Goal: Task Accomplishment & Management: Use online tool/utility

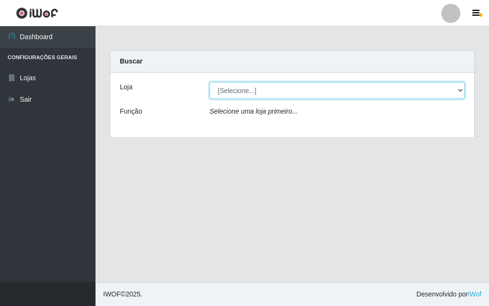
click at [463, 92] on select "[Selecione...] Divino Fogão - [GEOGRAPHIC_DATA]" at bounding box center [337, 90] width 255 height 17
select select "499"
click at [210, 82] on select "[Selecione...] Divino Fogão - [GEOGRAPHIC_DATA]" at bounding box center [337, 90] width 255 height 17
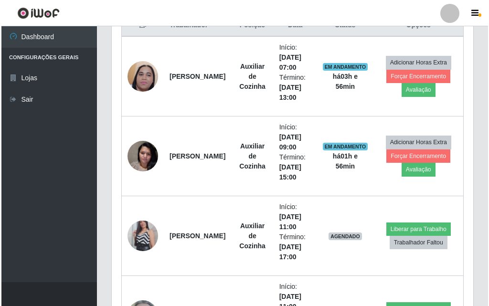
scroll to position [430, 0]
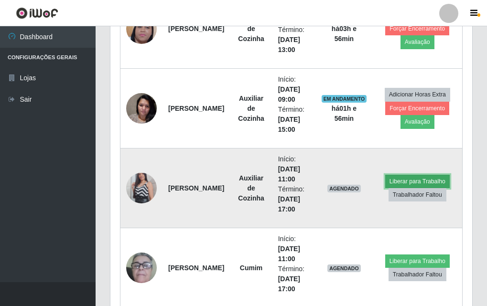
click at [416, 175] on button "Liberar para Trabalho" at bounding box center [417, 181] width 65 height 13
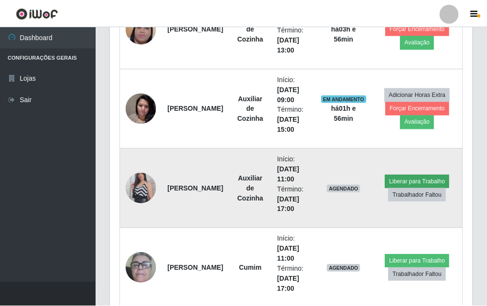
scroll to position [198, 357]
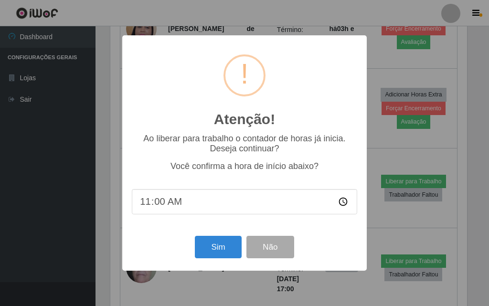
click at [225, 261] on div "Sim Não" at bounding box center [245, 247] width 226 height 27
click at [231, 251] on button "Sim" at bounding box center [218, 247] width 46 height 22
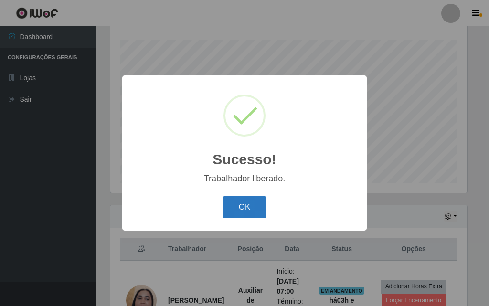
click at [265, 206] on button "OK" at bounding box center [245, 207] width 44 height 22
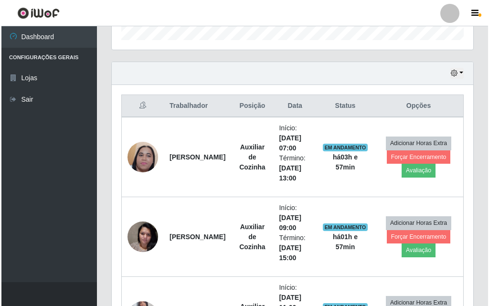
scroll to position [493, 0]
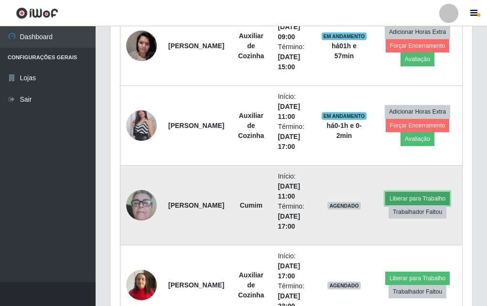
click at [407, 195] on button "Liberar para Trabalho" at bounding box center [417, 198] width 65 height 13
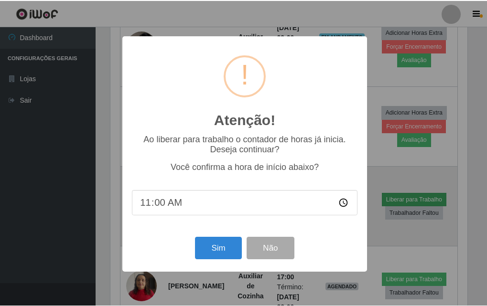
scroll to position [198, 357]
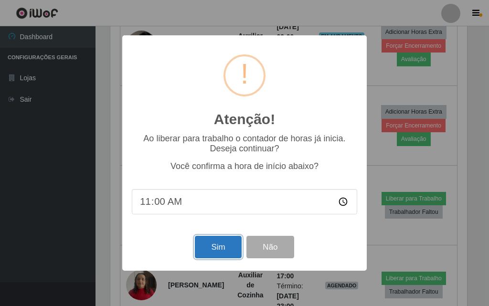
click at [209, 249] on button "Sim" at bounding box center [218, 247] width 46 height 22
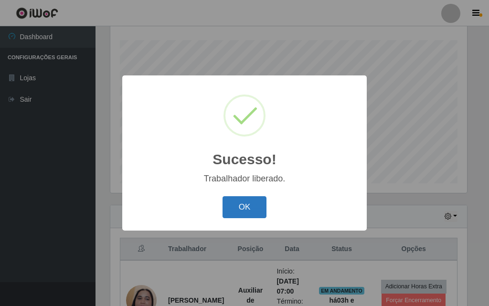
click at [257, 209] on button "OK" at bounding box center [245, 207] width 44 height 22
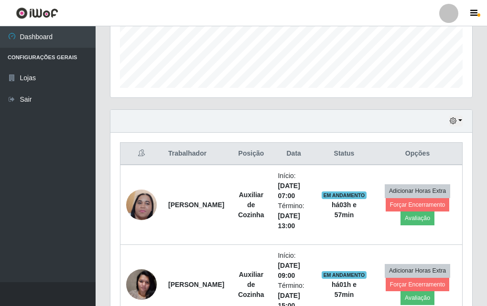
scroll to position [301, 0]
